Goal: Use online tool/utility: Utilize a website feature to perform a specific function

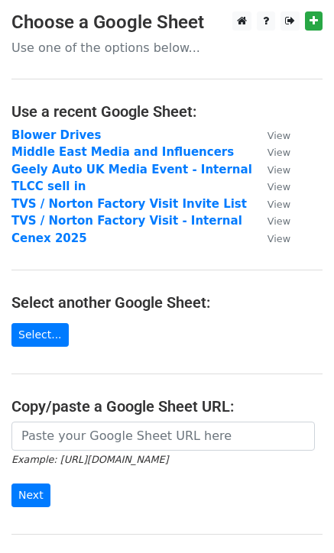
click at [45, 321] on main "Choose a Google Sheet Use one of the options below... Use a recent Google Sheet…" at bounding box center [167, 299] width 334 height 577
click at [44, 324] on link "Select..." at bounding box center [39, 335] width 57 height 24
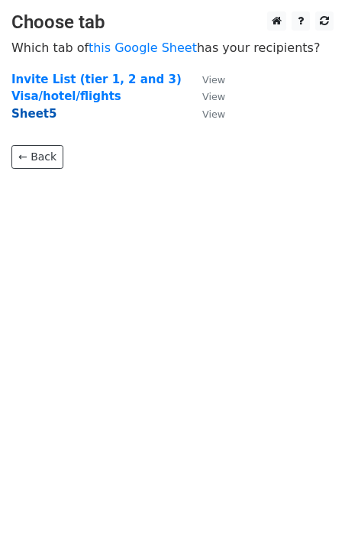
click at [37, 113] on strong "Sheet5" at bounding box center [33, 114] width 45 height 14
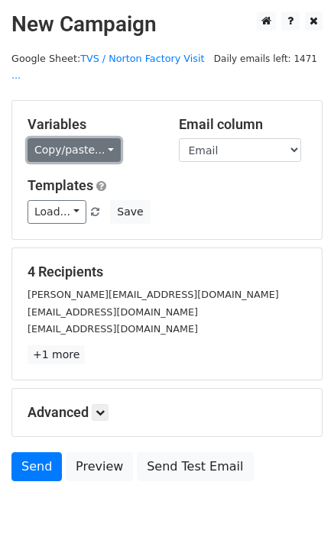
click at [94, 138] on link "Copy/paste..." at bounding box center [73, 150] width 93 height 24
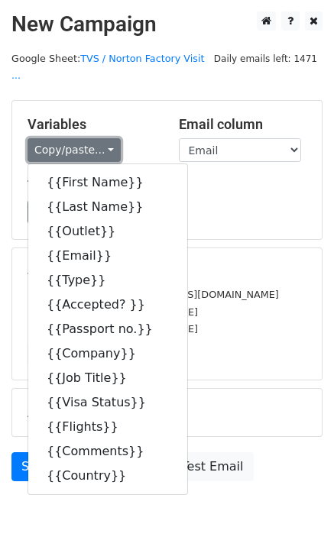
click at [94, 138] on link "Copy/paste..." at bounding box center [73, 150] width 93 height 24
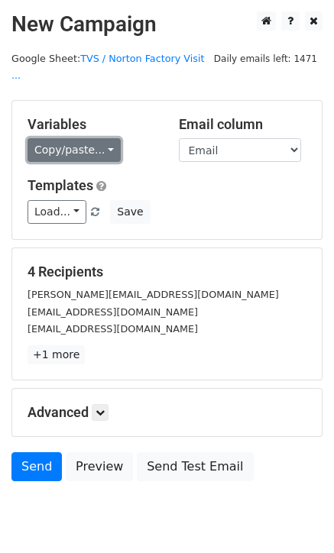
click at [63, 144] on link "Copy/paste..." at bounding box center [73, 150] width 93 height 24
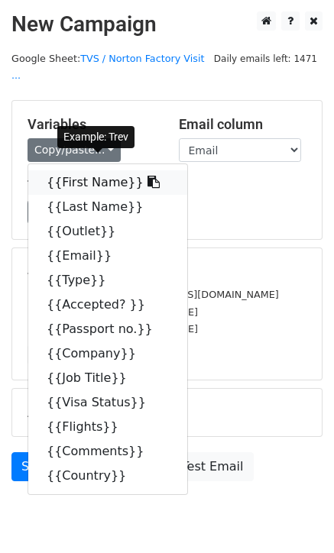
click at [70, 170] on link "{{First Name}}" at bounding box center [107, 182] width 159 height 24
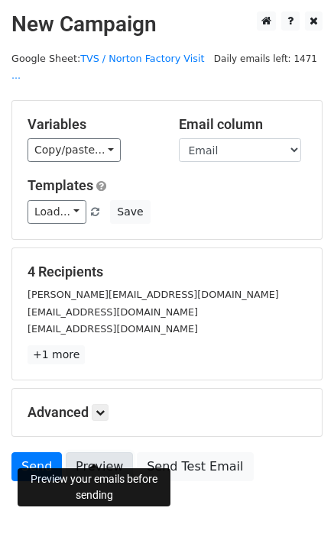
click at [98, 452] on link "Preview" at bounding box center [99, 466] width 67 height 29
